Goal: Information Seeking & Learning: Check status

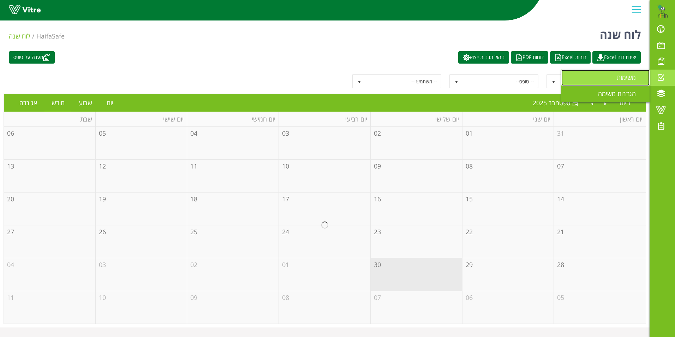
click at [623, 73] on span "משימות" at bounding box center [631, 77] width 28 height 8
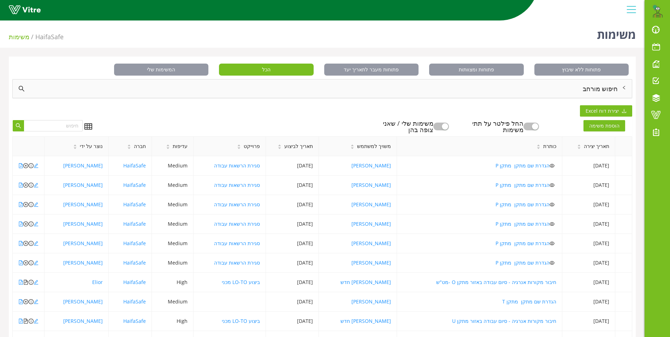
click at [601, 86] on div "חיפוש מורחב" at bounding box center [322, 88] width 619 height 18
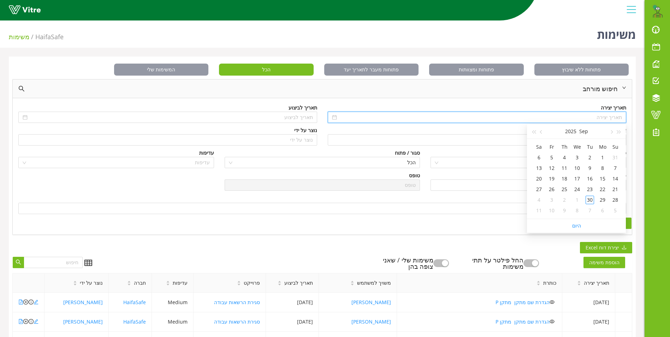
click at [600, 116] on input at bounding box center [480, 117] width 284 height 8
click at [619, 133] on span "button" at bounding box center [619, 132] width 4 height 4
type input "11/09/2022"
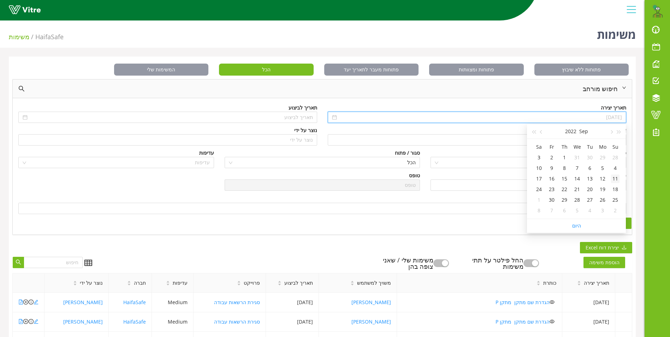
click at [618, 178] on div "11" at bounding box center [615, 178] width 8 height 8
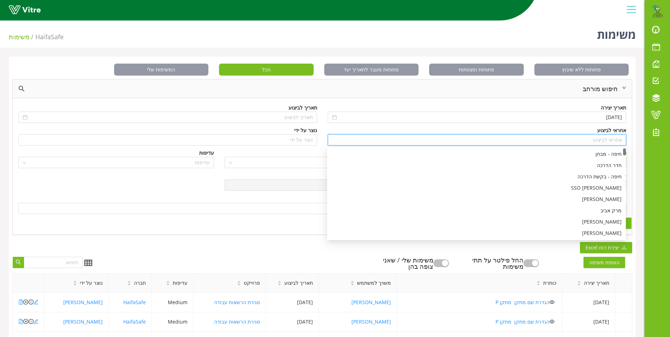
click at [613, 140] on input "search" at bounding box center [477, 139] width 290 height 11
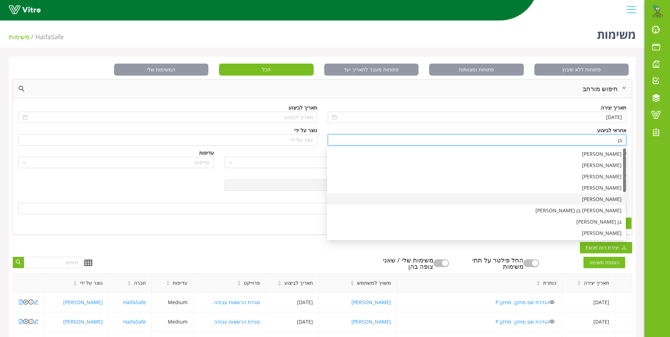
click at [611, 200] on div "בן שרעבי" at bounding box center [476, 199] width 290 height 8
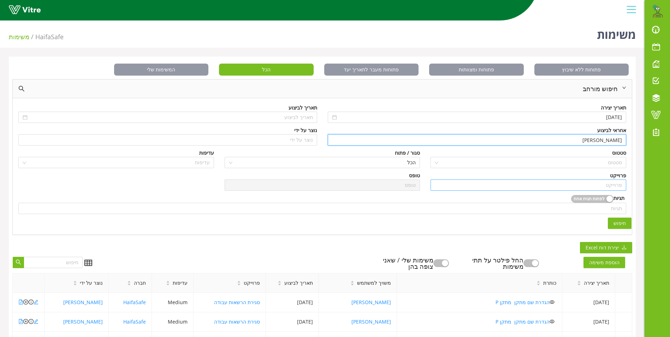
type input "בן שרעבי"
click at [613, 186] on input "search" at bounding box center [527, 185] width 187 height 11
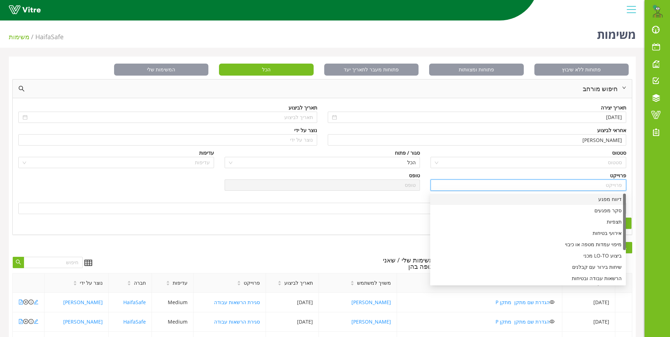
click at [613, 199] on div "דיווח מפגע" at bounding box center [527, 199] width 187 height 8
type input "דיווח מפגע"
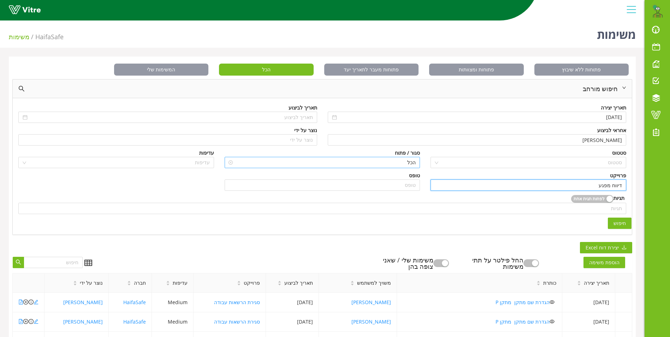
click at [410, 159] on span "הכל" at bounding box center [322, 162] width 187 height 11
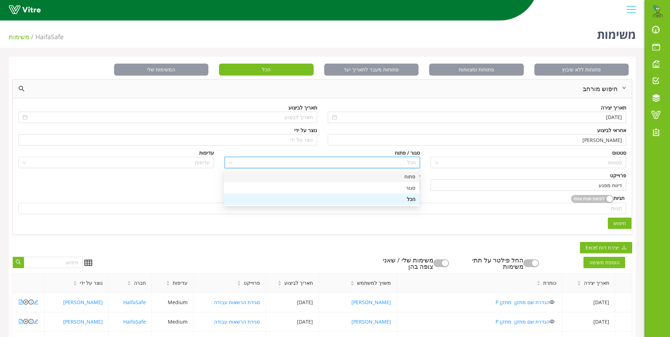
click at [409, 176] on div "פתוח" at bounding box center [321, 177] width 187 height 8
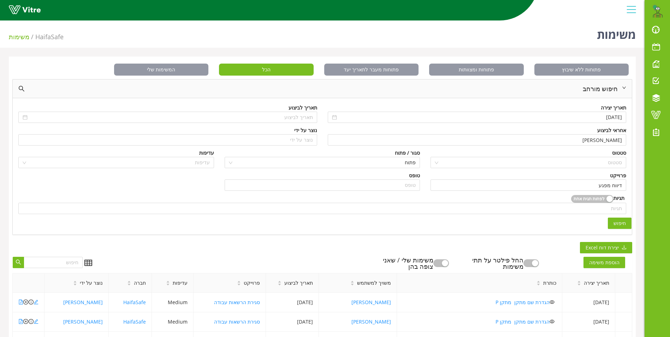
click at [616, 223] on span "חיפוש" at bounding box center [619, 223] width 12 height 8
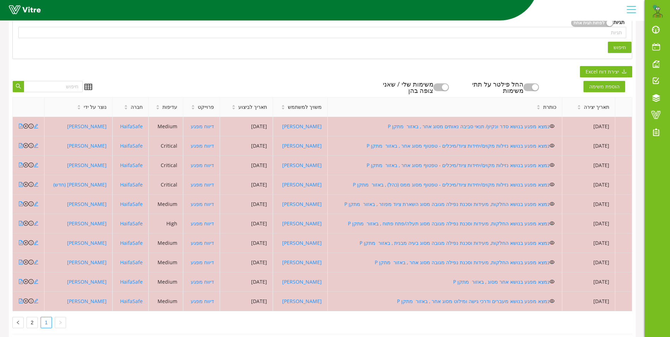
scroll to position [176, 0]
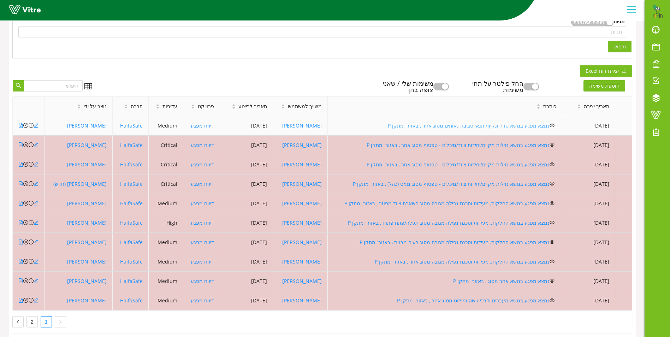
click at [424, 126] on link "נמצא מפגע בנושא סדר ונקיון/ תנאי סביבה נאותים מסוג אחר , באזור מתקן P" at bounding box center [469, 125] width 162 height 7
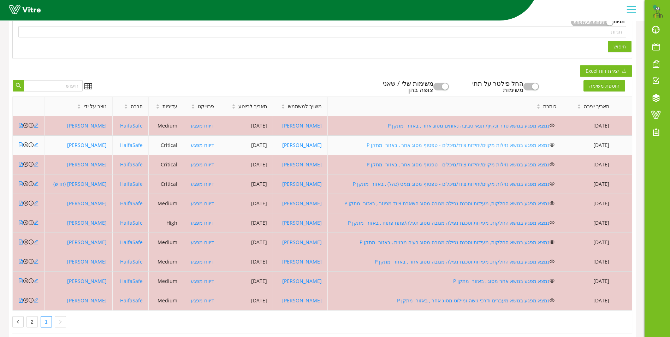
click at [392, 145] on link "נמצא מפגע בנושא נזילות מקוים/יחידות ציוד/מיכלים - טפטוף מסוג אחר , באזור מתקן P" at bounding box center [457, 145] width 183 height 7
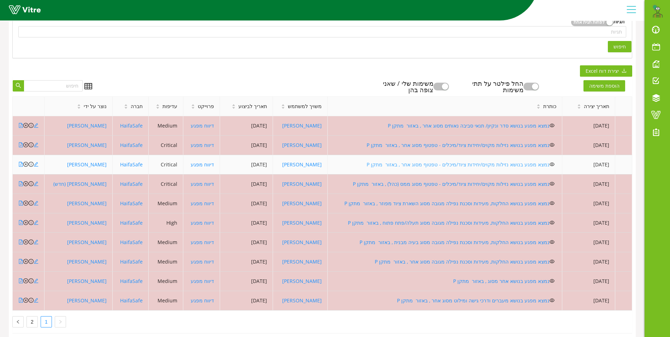
click at [474, 164] on link "נמצא מפגע בנושא נזילות מקוים/יחידות ציוד/מיכלים - טפטוף מסוג אחר , באזור מתקן P" at bounding box center [457, 164] width 183 height 7
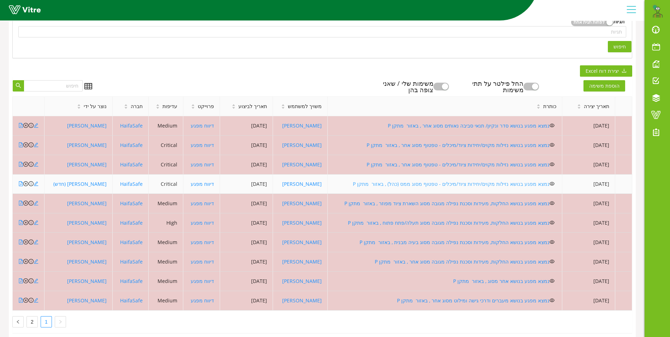
click at [400, 182] on link "נמצא מפגע בנושא נזילות מקוים/יחידות ציוד/מיכלים - טפטוף מסוג ממס (כהל) , באזור …" at bounding box center [451, 183] width 197 height 7
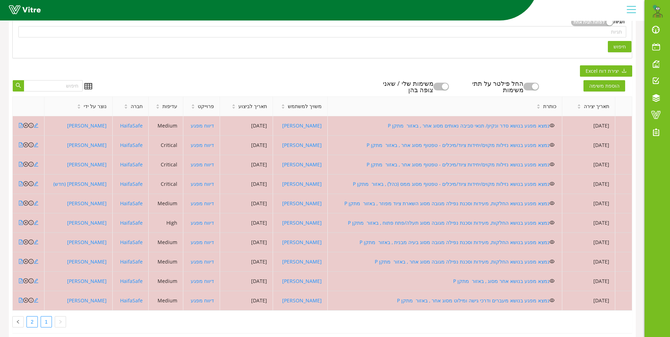
click at [35, 320] on link "2" at bounding box center [32, 321] width 11 height 11
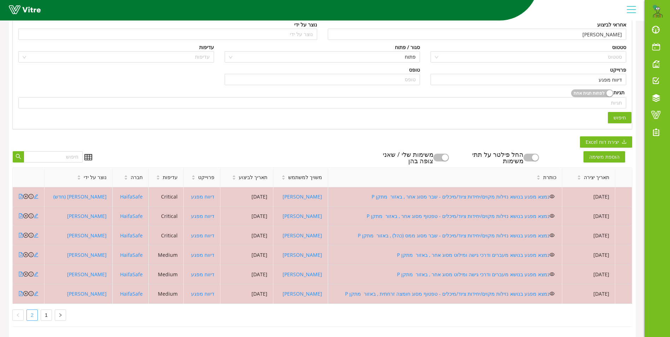
scroll to position [111, 0]
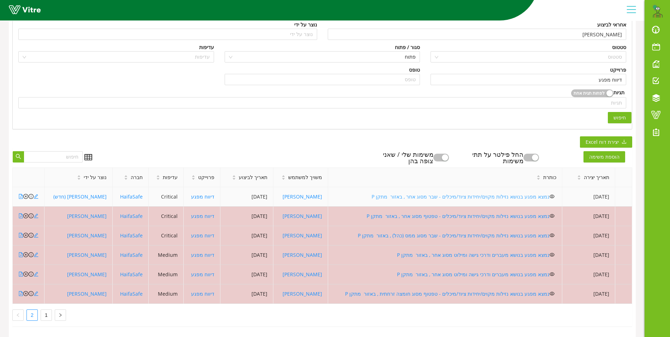
click at [419, 193] on link "נמצא מפגע בנושא נזילות מקוים/יחידות ציוד/מיכלים - שבר מסוג אחר , באזור מתקן P" at bounding box center [460, 196] width 178 height 7
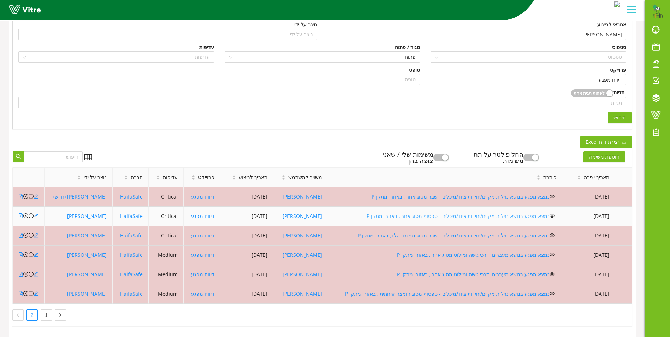
click at [400, 212] on link "נמצא מפגע בנושא נזילות מקוים/יחידות ציוד/מיכלים - טפטוף מסוג אחר , באזור מתקן P" at bounding box center [457, 215] width 183 height 7
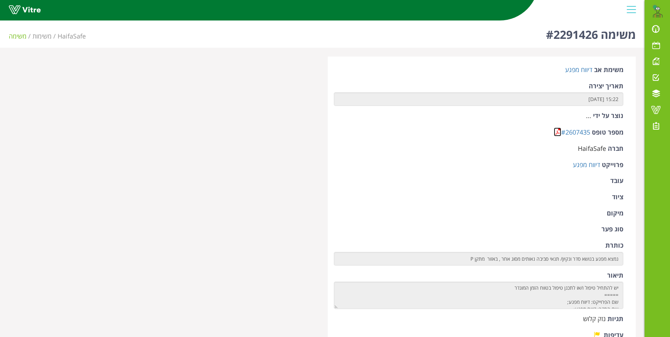
click at [559, 134] on link at bounding box center [556, 131] width 7 height 9
click at [556, 129] on link at bounding box center [556, 131] width 7 height 9
click at [555, 131] on link at bounding box center [556, 131] width 7 height 9
click at [557, 131] on link at bounding box center [556, 131] width 7 height 9
click at [558, 128] on link at bounding box center [556, 131] width 7 height 9
